Goal: Task Accomplishment & Management: Use online tool/utility

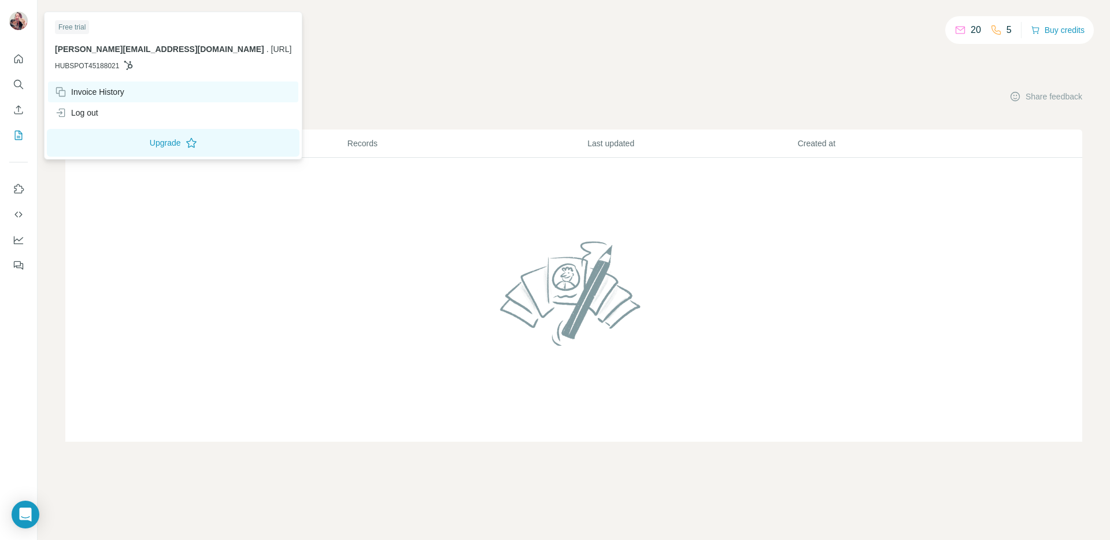
click at [99, 95] on div "Invoice History" at bounding box center [89, 92] width 69 height 12
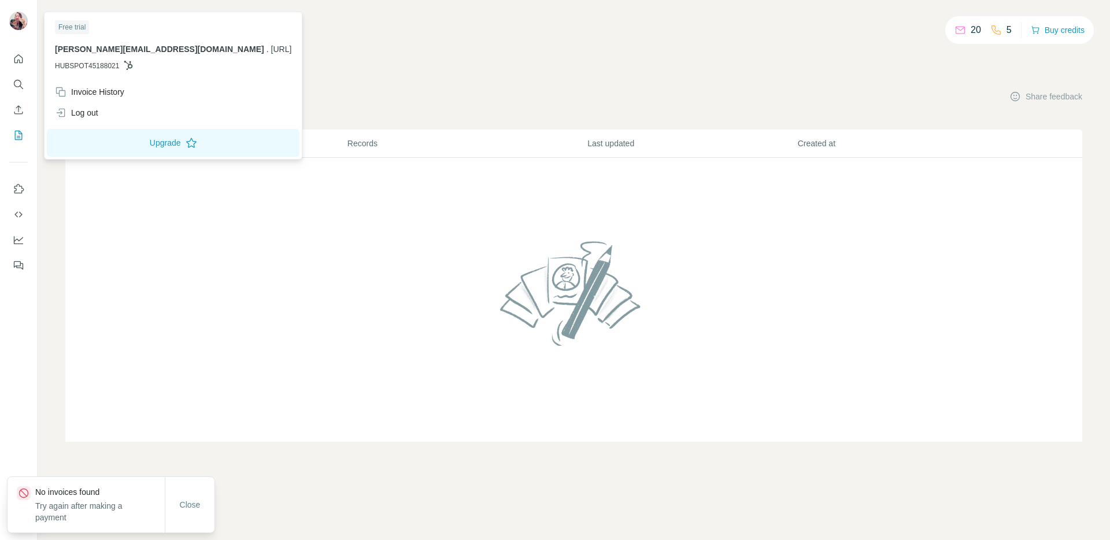
click at [28, 57] on div at bounding box center [18, 159] width 37 height 234
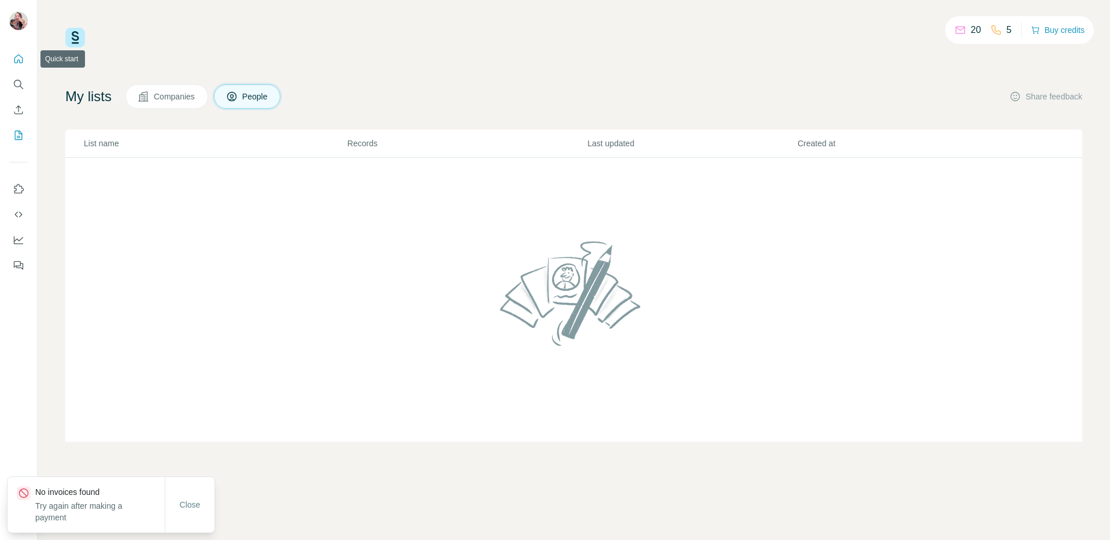
click at [20, 58] on icon "Quick start" at bounding box center [19, 59] width 12 height 12
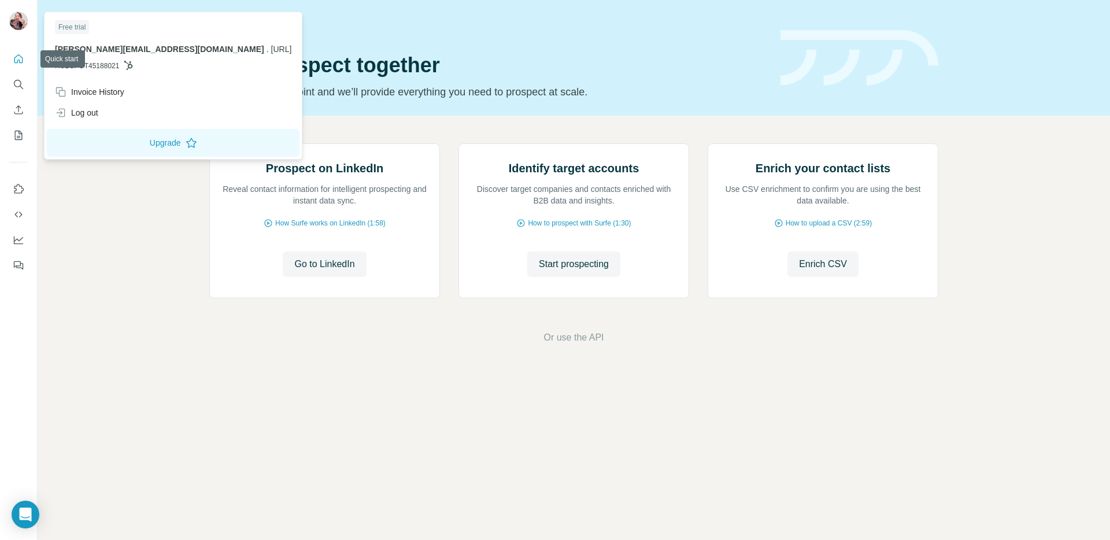
click at [21, 34] on div at bounding box center [20, 22] width 34 height 38
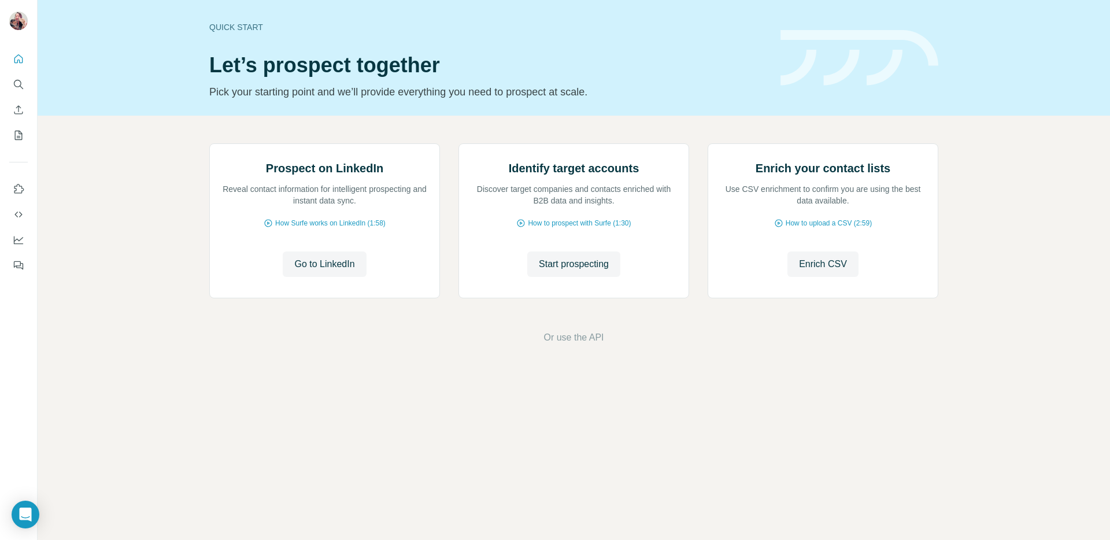
click at [20, 24] on img at bounding box center [18, 21] width 19 height 19
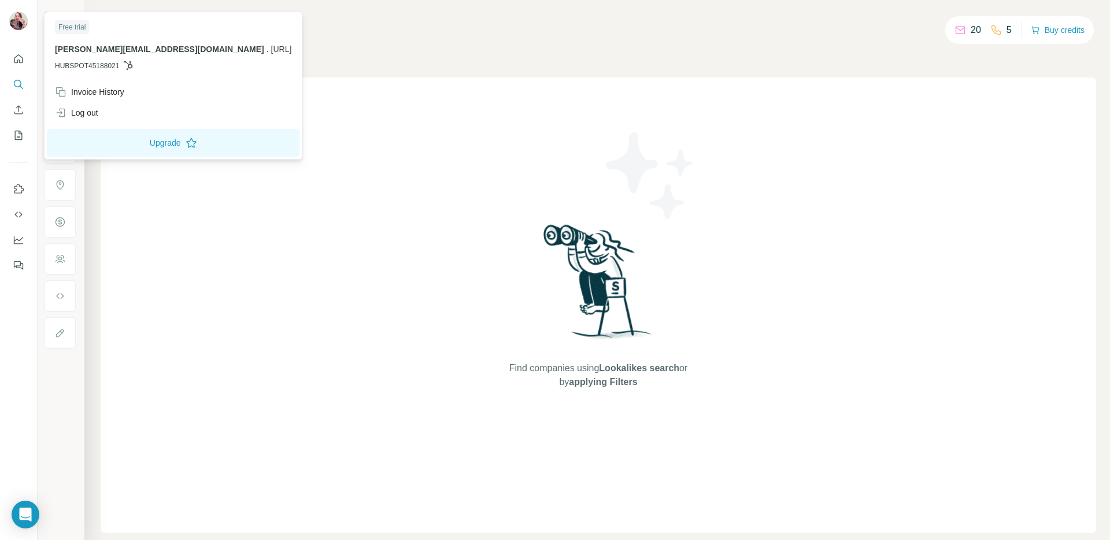
click at [17, 23] on img at bounding box center [18, 21] width 19 height 19
click at [76, 32] on div "Free trial" at bounding box center [72, 27] width 34 height 14
click at [78, 27] on div "Free trial" at bounding box center [72, 27] width 34 height 14
click at [88, 58] on div "[PERSON_NAME][EMAIL_ADDRESS][DOMAIN_NAME] . [DOMAIN_NAME] HUBSPOT45188021" at bounding box center [173, 57] width 237 height 28
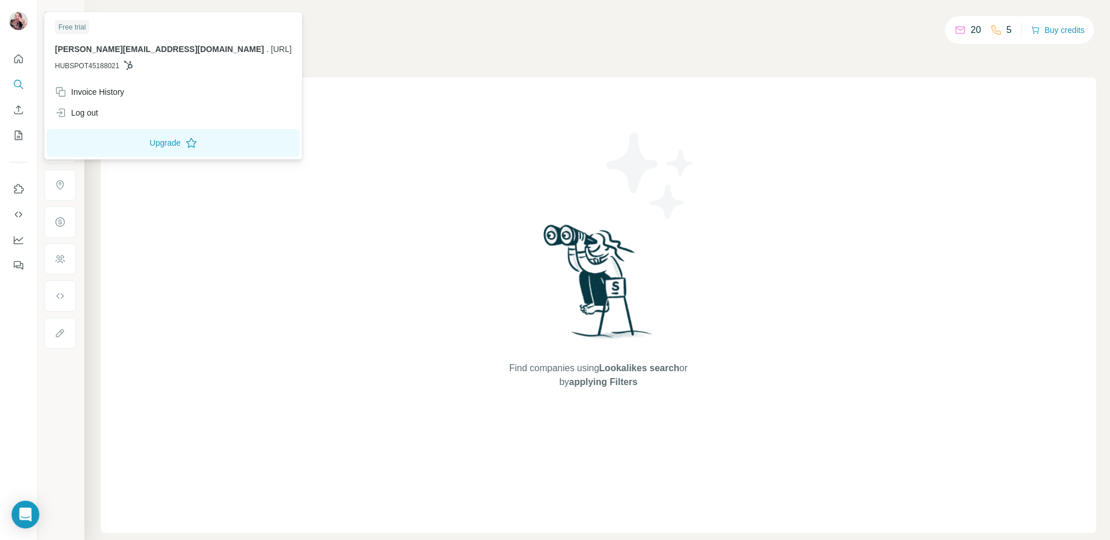
click at [82, 50] on span "[PERSON_NAME][EMAIL_ADDRESS][DOMAIN_NAME]" at bounding box center [159, 49] width 209 height 9
click at [9, 64] on button "Quick start" at bounding box center [18, 59] width 19 height 21
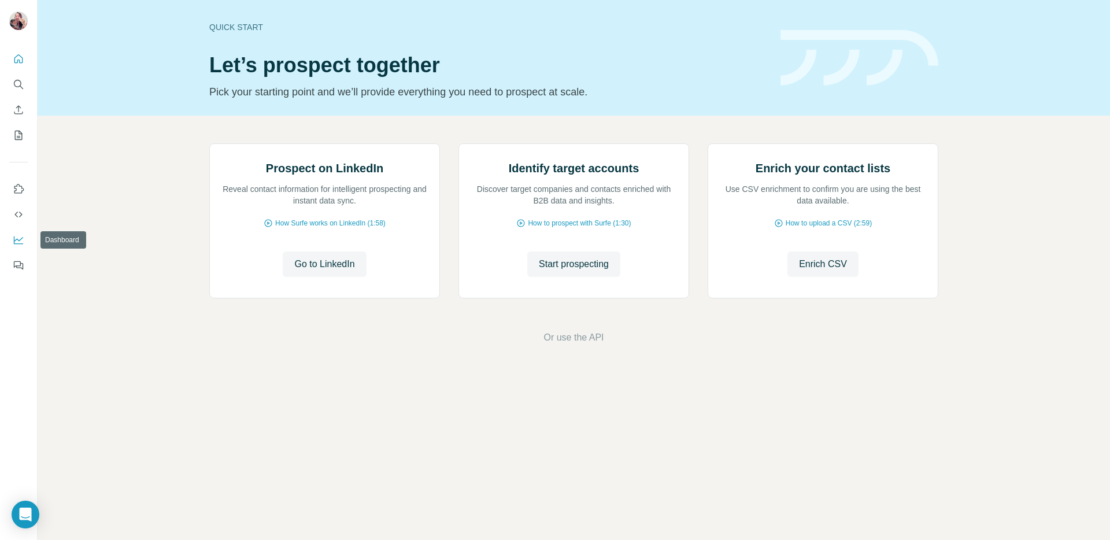
click at [14, 242] on icon "Dashboard" at bounding box center [19, 240] width 12 height 12
